Goal: Information Seeking & Learning: Learn about a topic

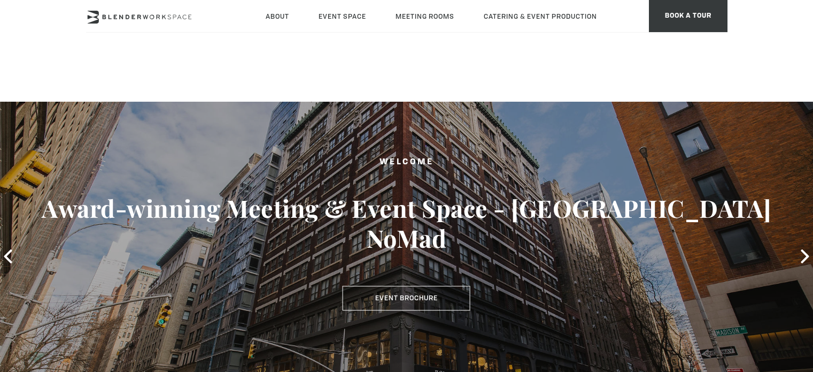
type div "[DATE]"
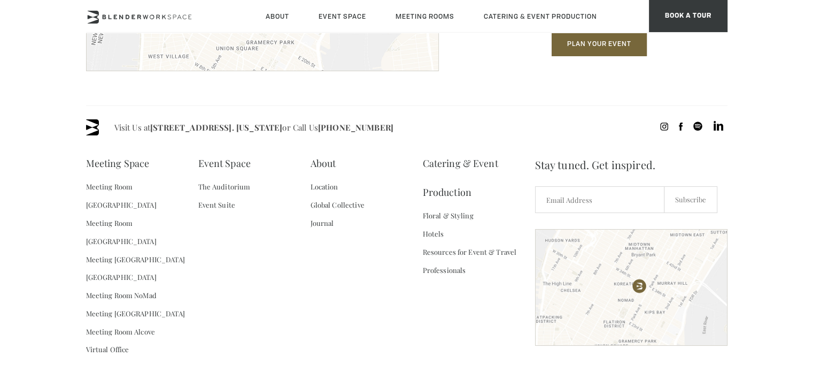
scroll to position [1638, 0]
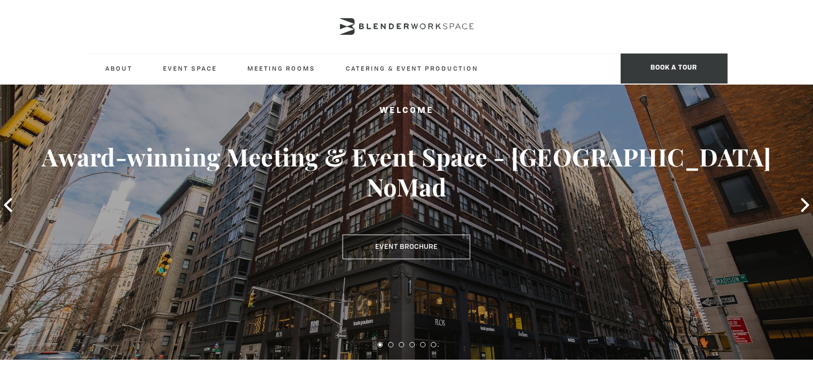
scroll to position [0, 0]
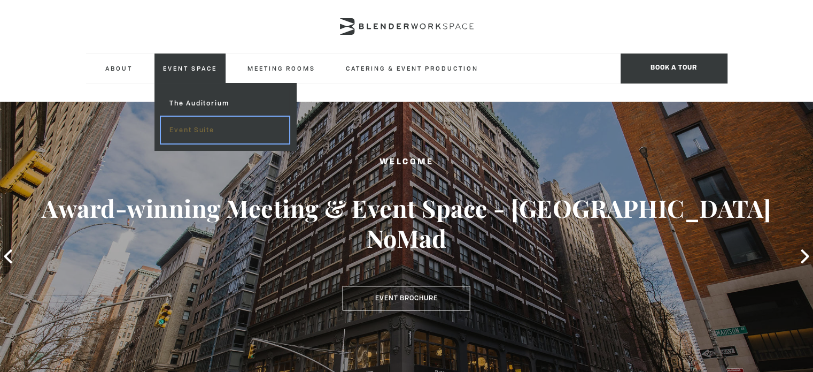
click at [203, 129] on link "Event Suite" at bounding box center [225, 130] width 128 height 27
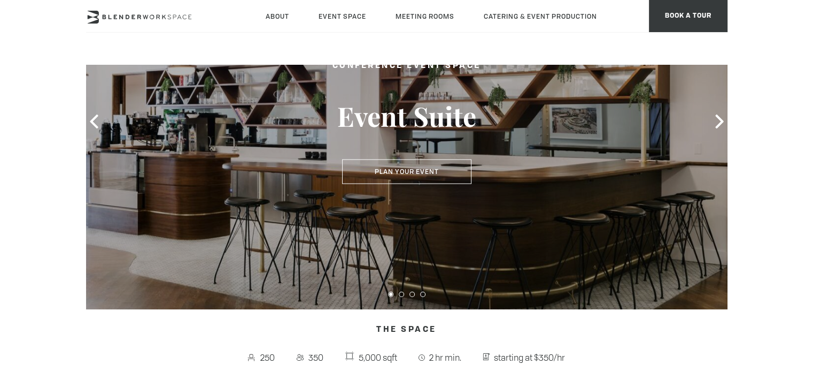
scroll to position [137, 0]
